Goal: Information Seeking & Learning: Learn about a topic

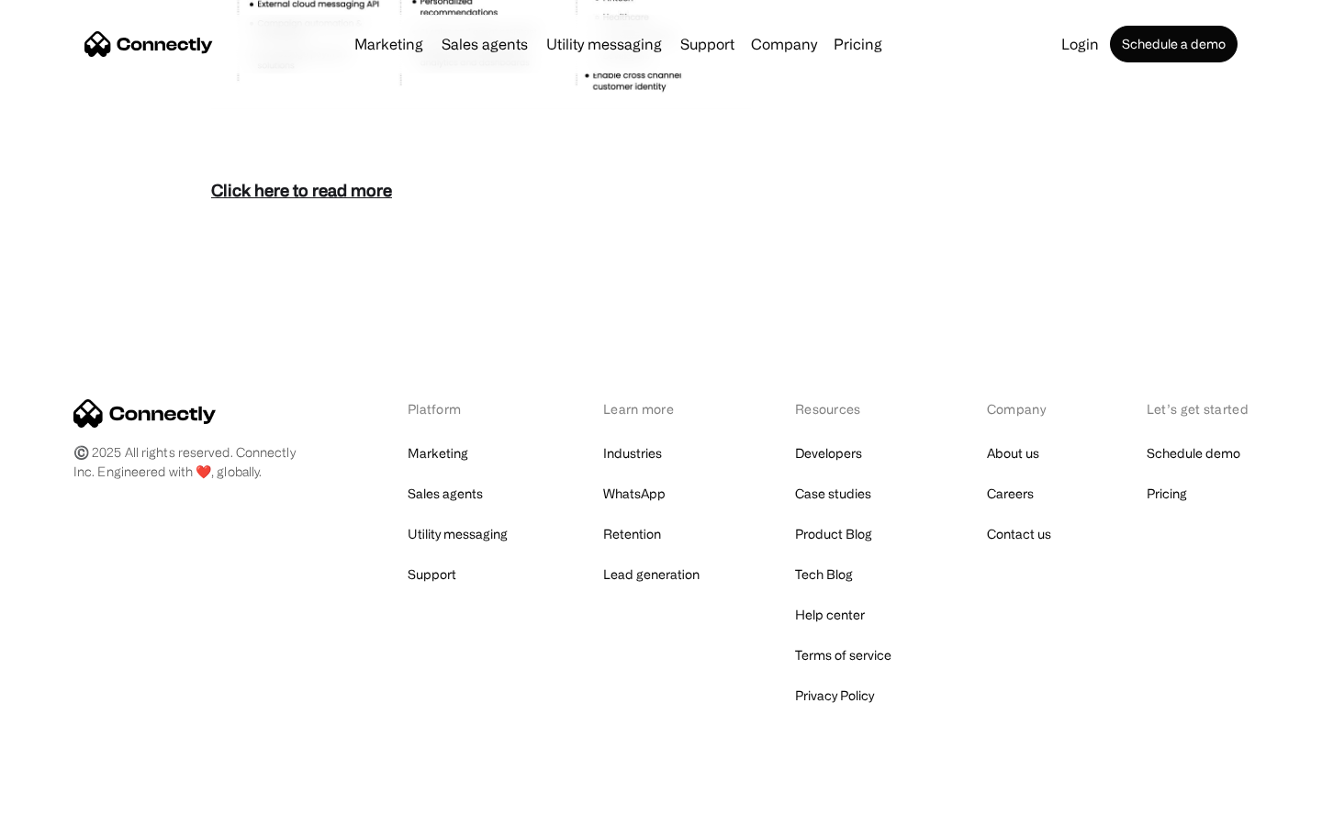
scroll to position [7959, 0]
